Goal: Information Seeking & Learning: Compare options

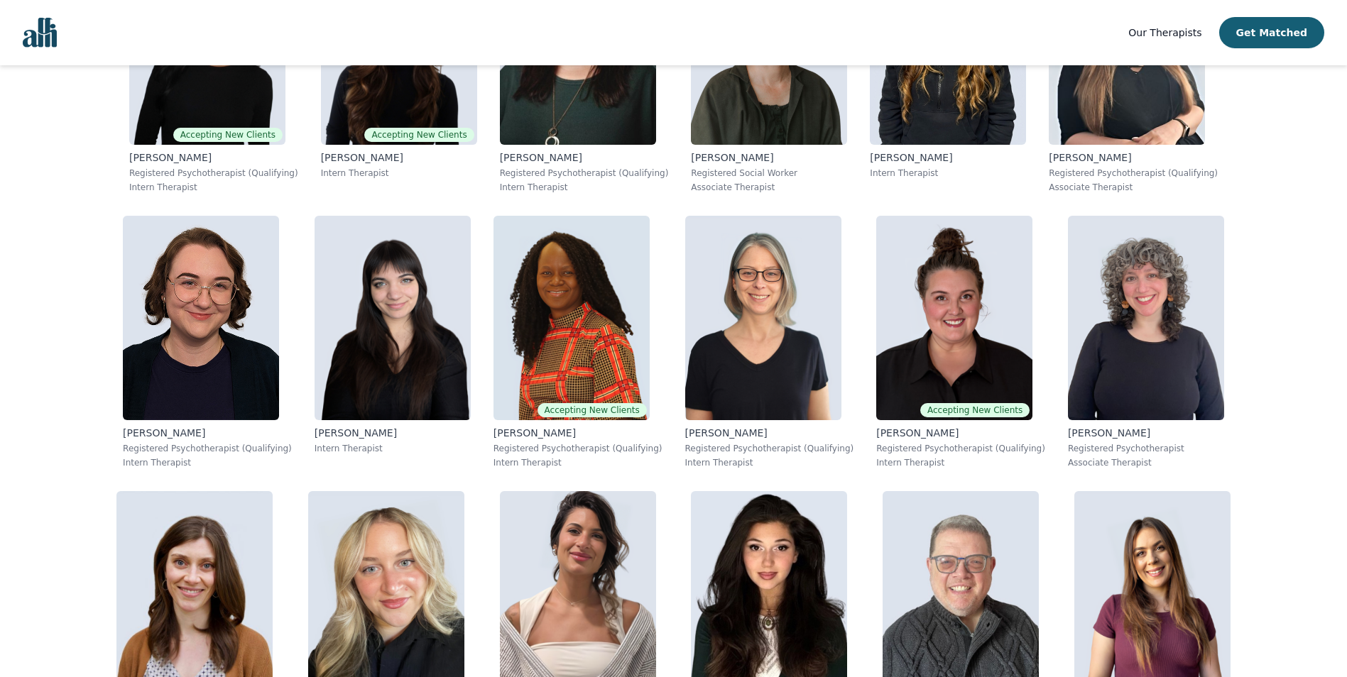
scroll to position [672, 0]
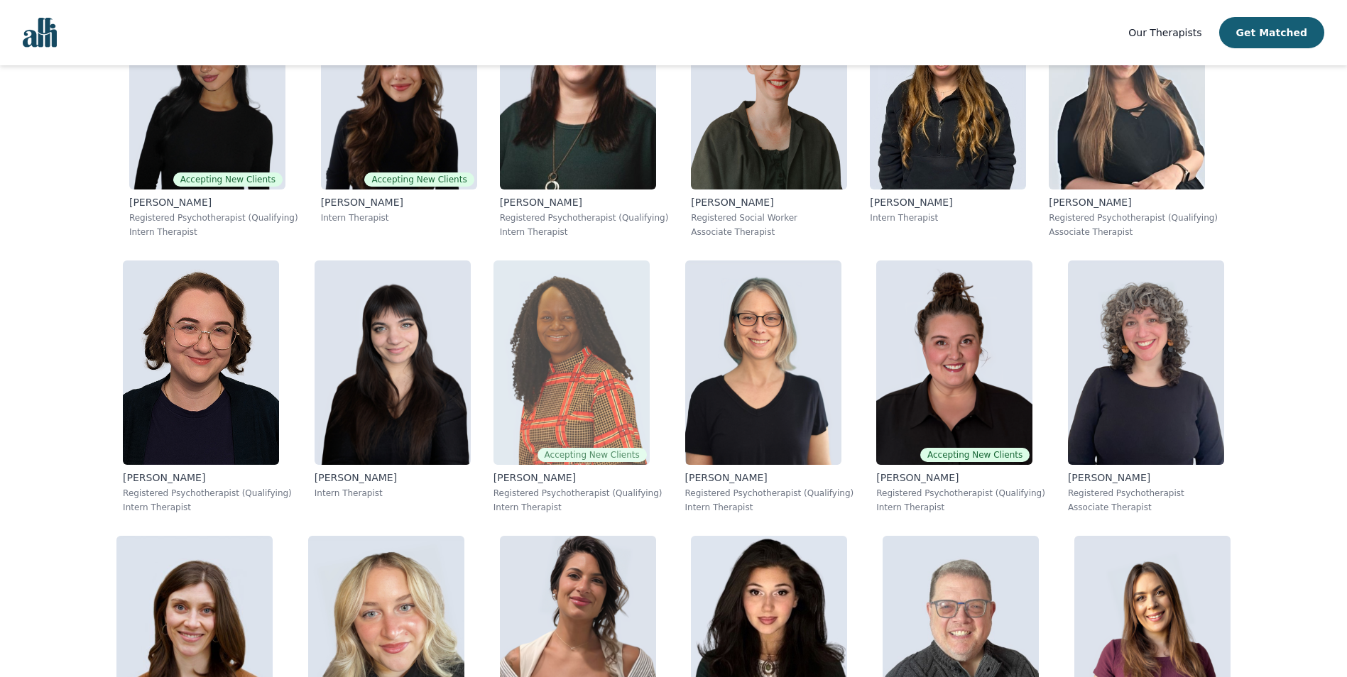
click at [493, 404] on img at bounding box center [571, 363] width 156 height 204
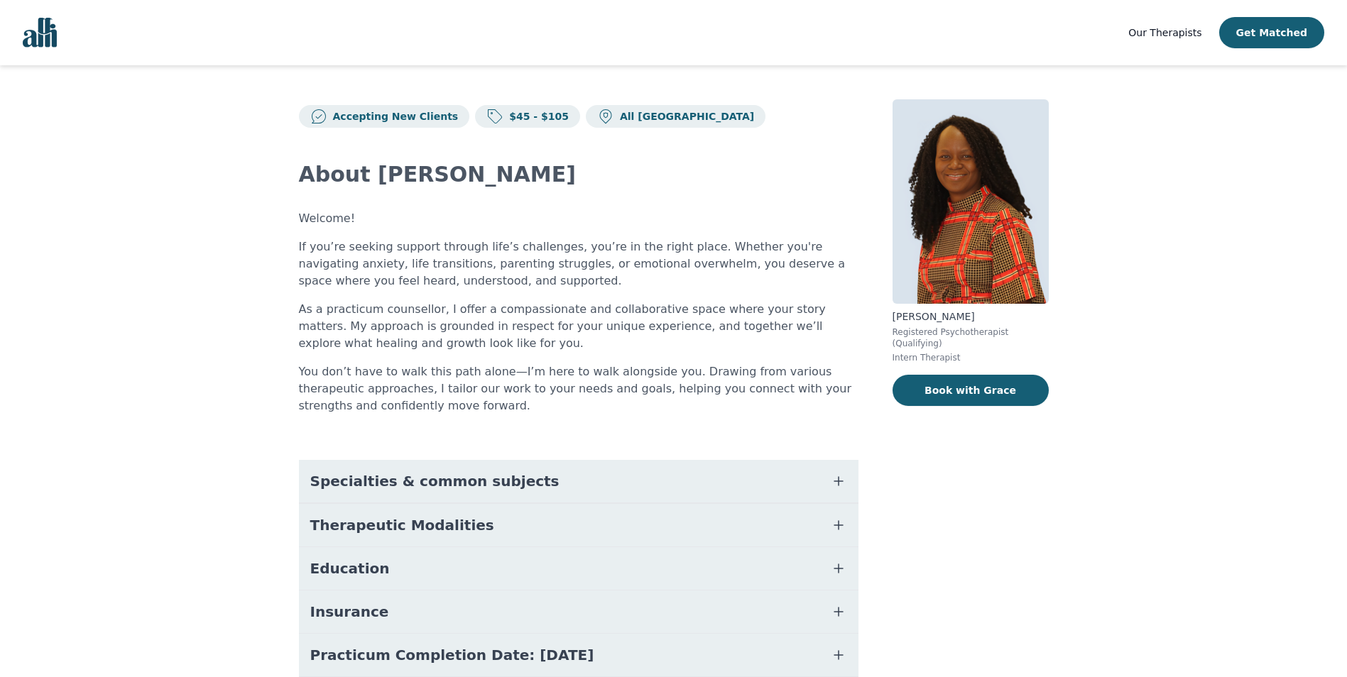
click at [482, 524] on button "Therapeutic Modalities" at bounding box center [578, 525] width 559 height 43
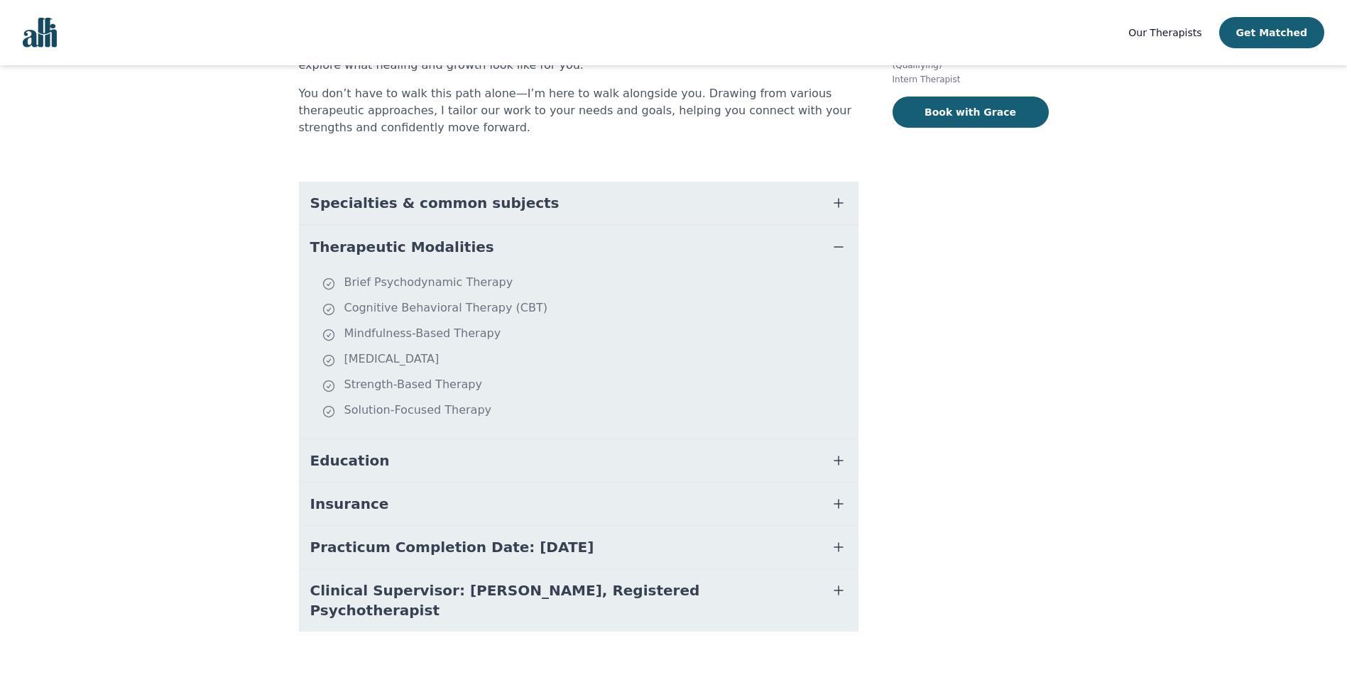
scroll to position [281, 0]
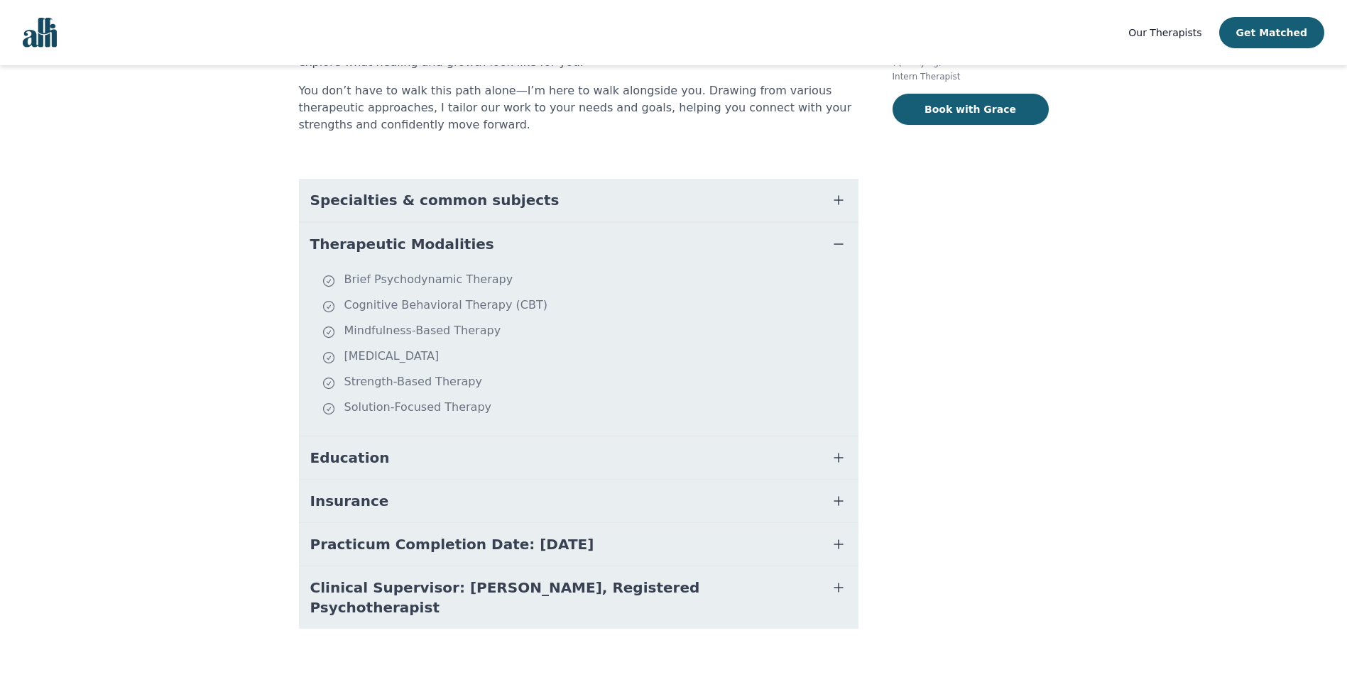
click at [341, 501] on span "Insurance" at bounding box center [349, 501] width 79 height 20
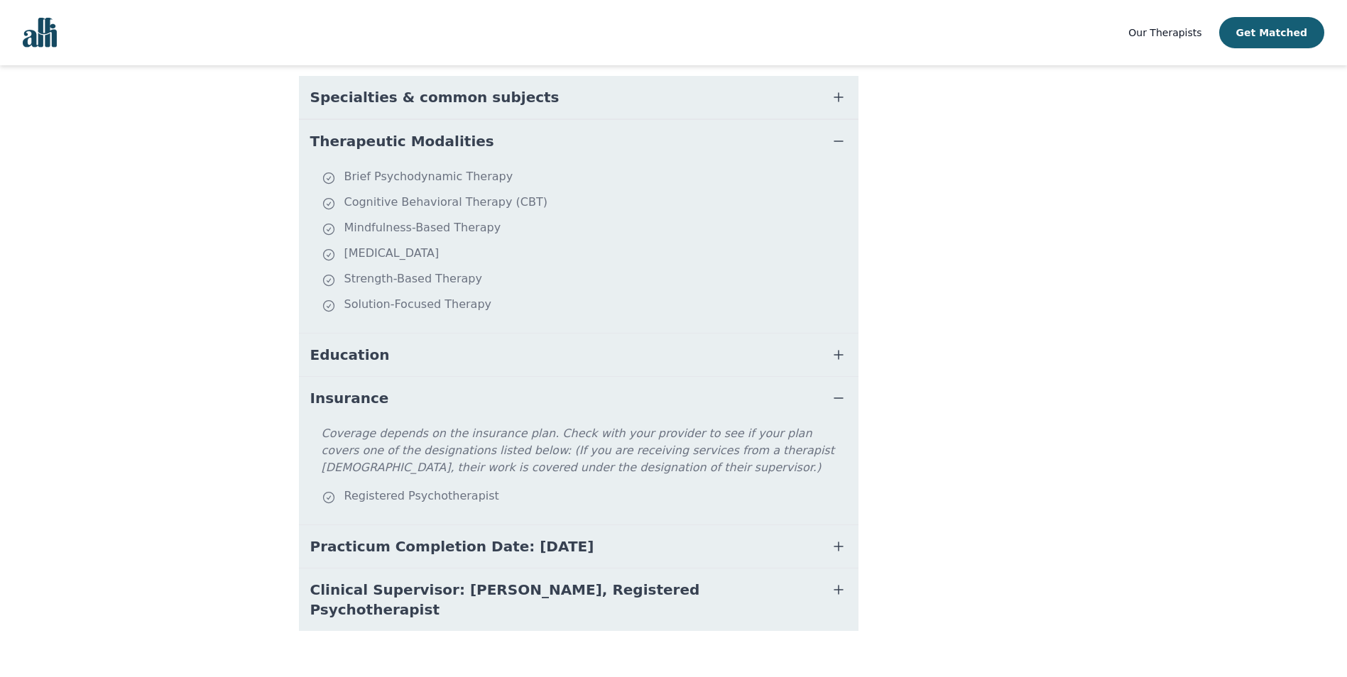
scroll to position [386, 0]
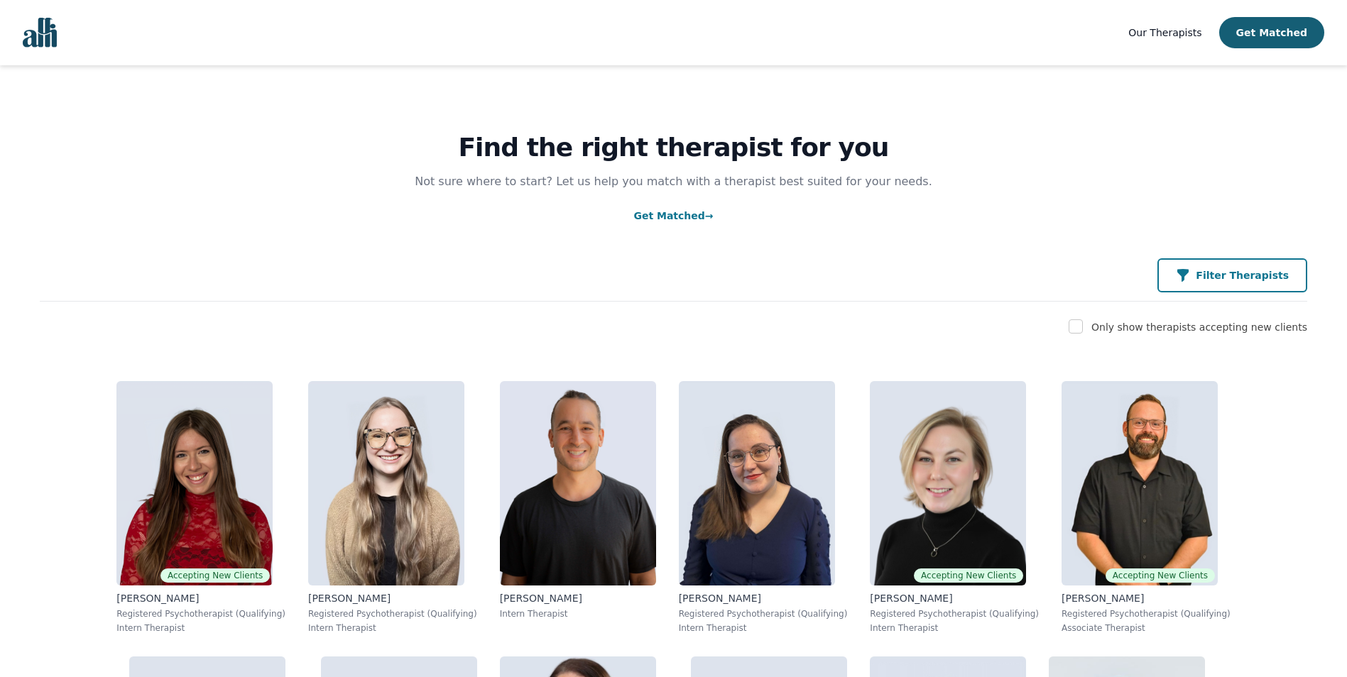
click at [1213, 278] on div "Filter Therapists" at bounding box center [1232, 275] width 113 height 14
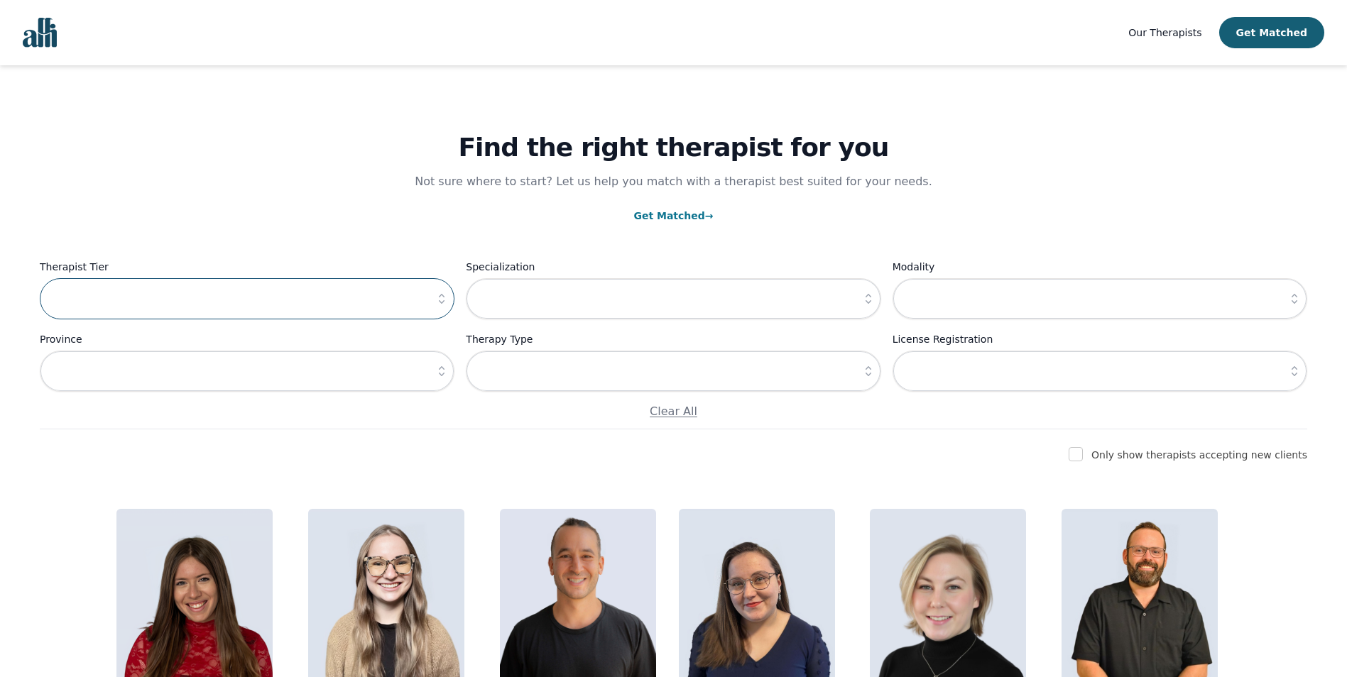
click at [258, 312] on input "text" at bounding box center [247, 298] width 415 height 41
click at [442, 301] on icon "button" at bounding box center [441, 299] width 14 height 14
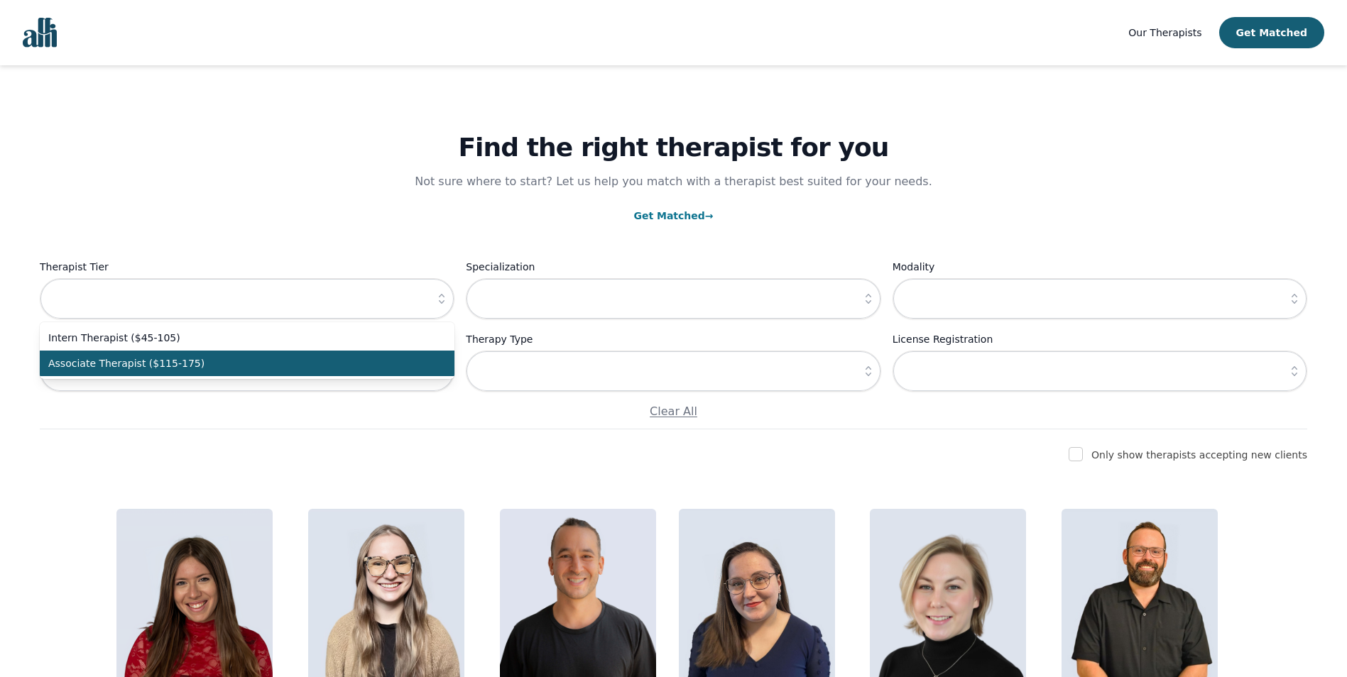
click at [192, 364] on span "Associate Therapist ($115-175)" at bounding box center [238, 363] width 381 height 14
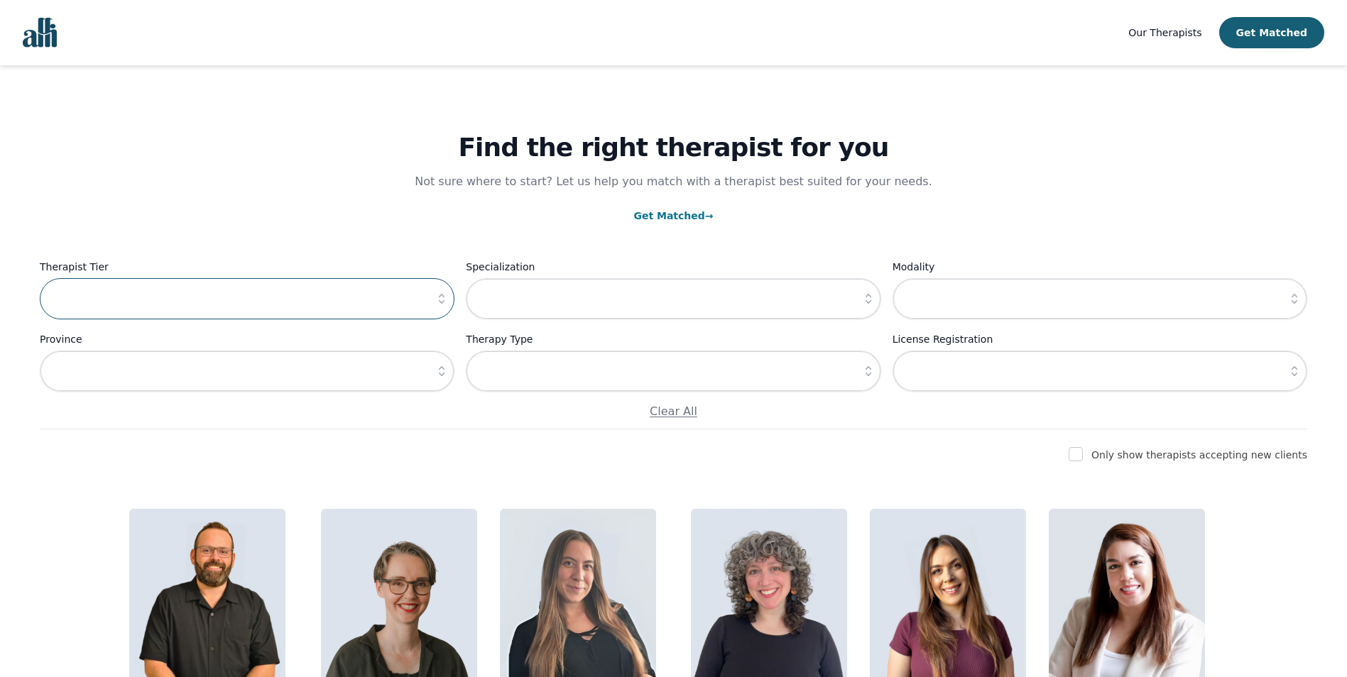
type input "Associate Therapist ($115-175)"
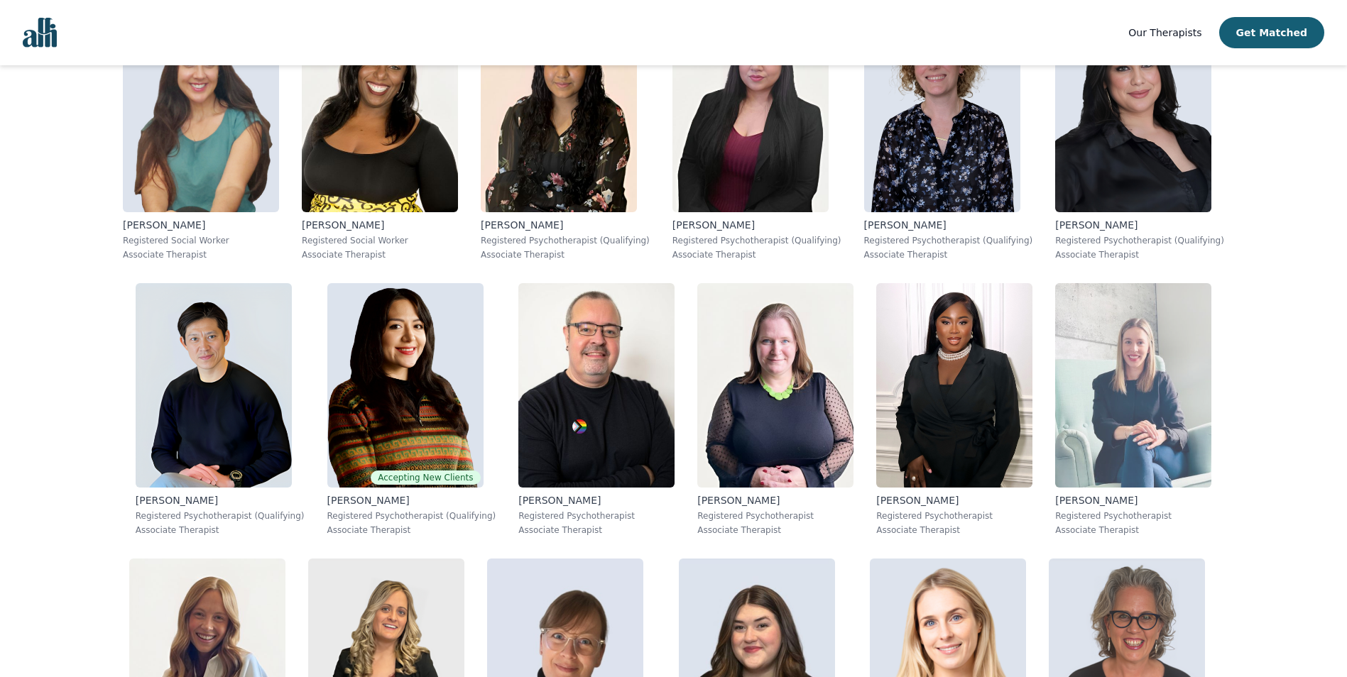
scroll to position [778, 0]
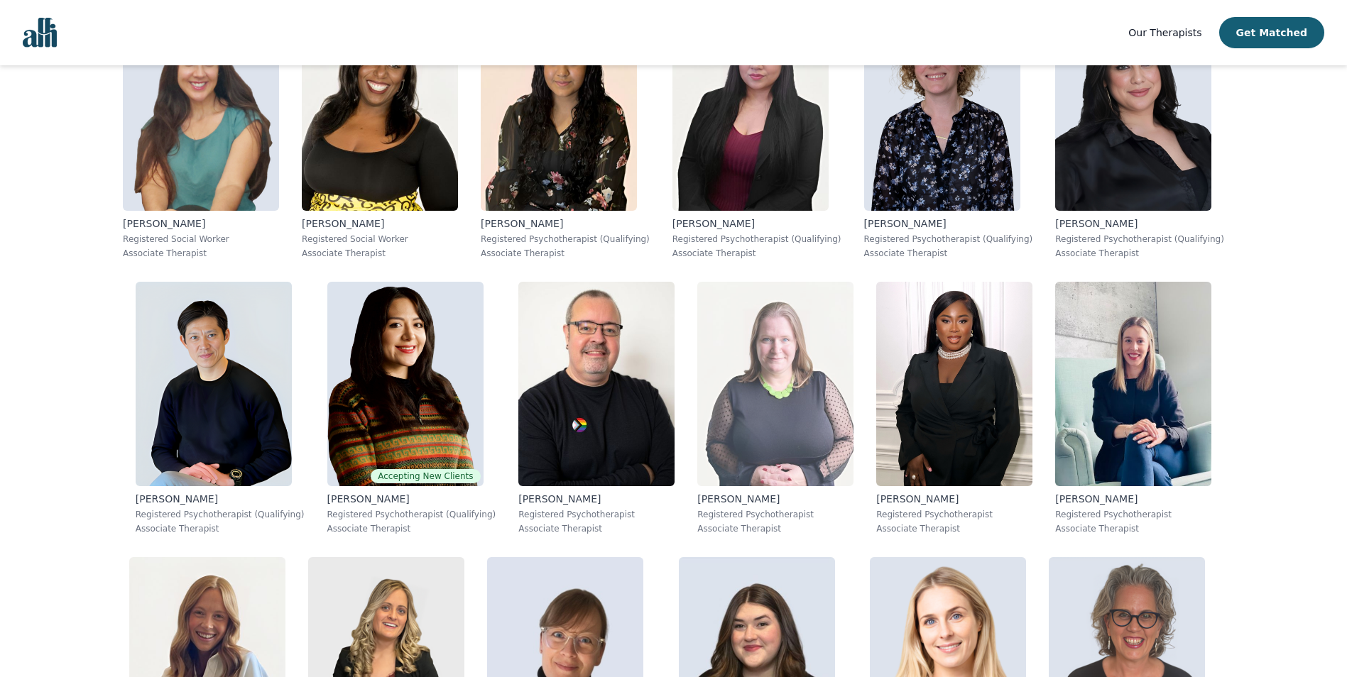
click at [697, 401] on img at bounding box center [775, 384] width 156 height 204
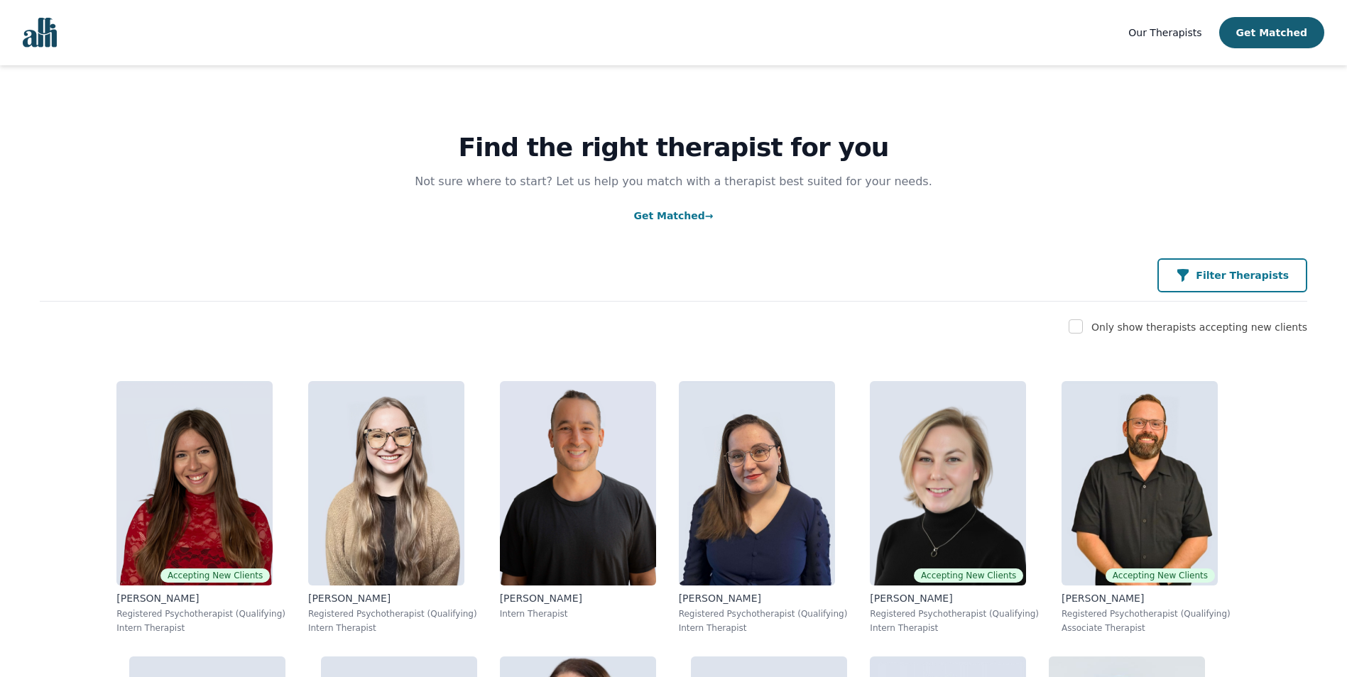
click at [1257, 278] on p "Filter Therapists" at bounding box center [1242, 275] width 93 height 14
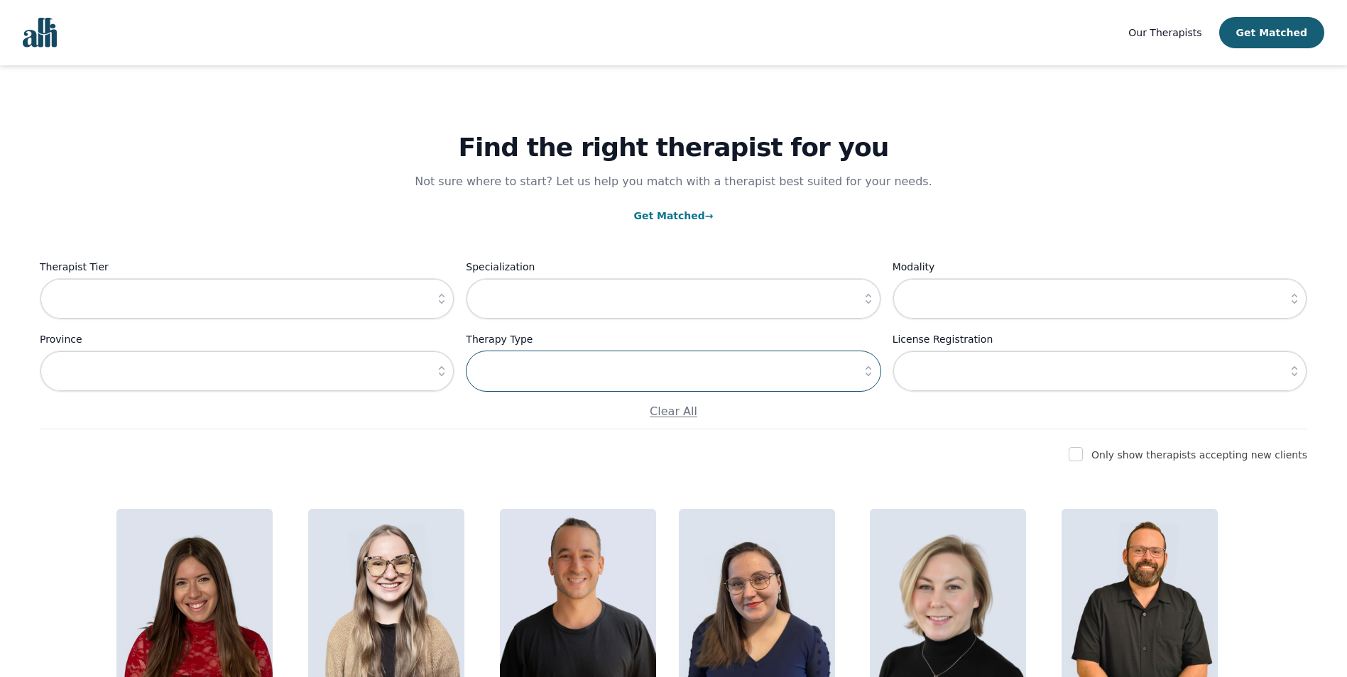
click at [809, 381] on input "text" at bounding box center [673, 371] width 415 height 41
click at [864, 376] on icon "button" at bounding box center [868, 371] width 14 height 14
click at [1293, 302] on icon "button" at bounding box center [1294, 299] width 14 height 14
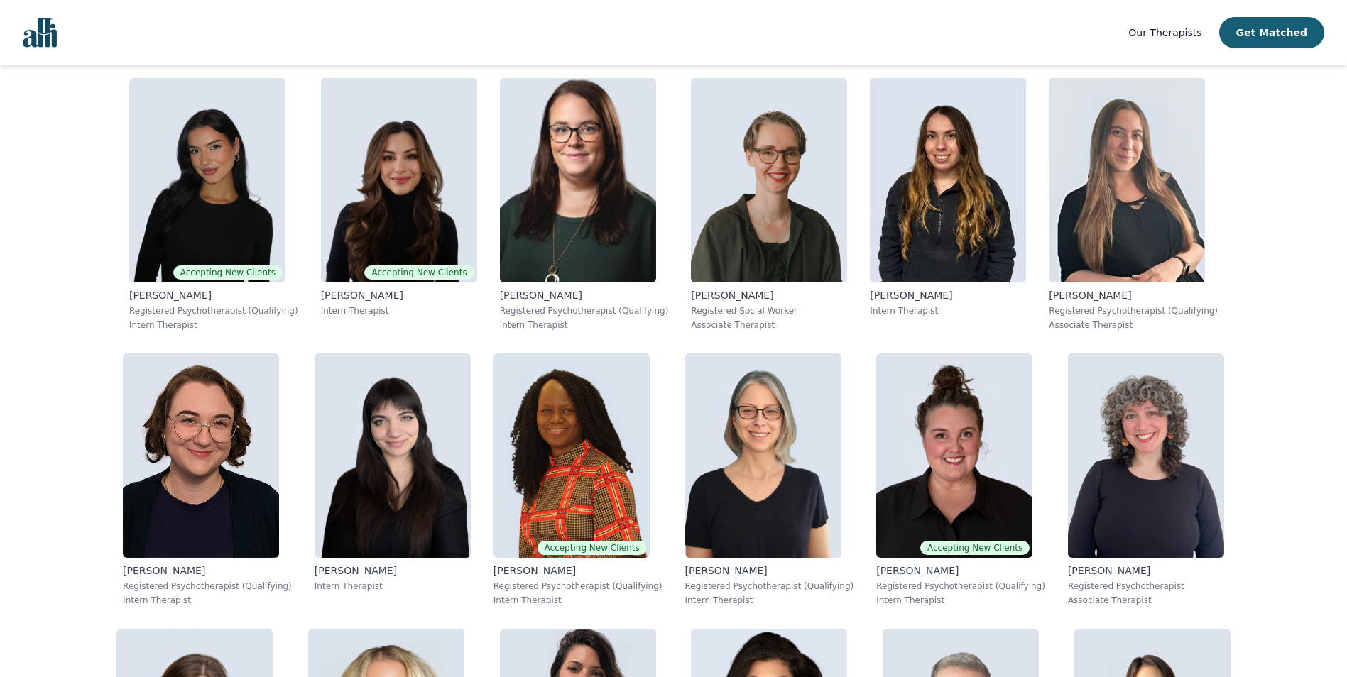
scroll to position [710, 0]
